Goal: Navigation & Orientation: Find specific page/section

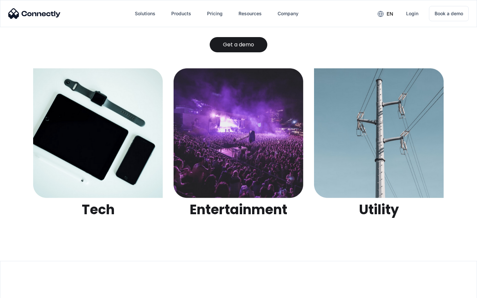
scroll to position [2092, 0]
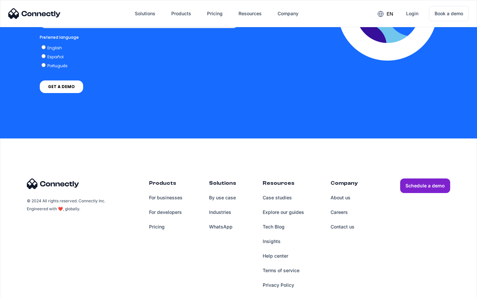
scroll to position [1457, 0]
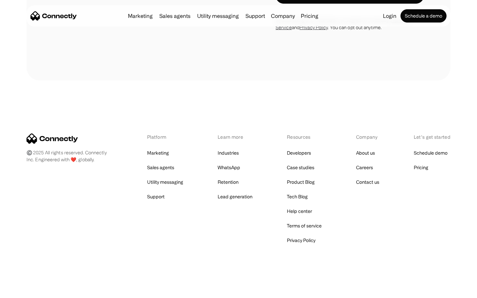
scroll to position [704, 0]
